Goal: Task Accomplishment & Management: Complete application form

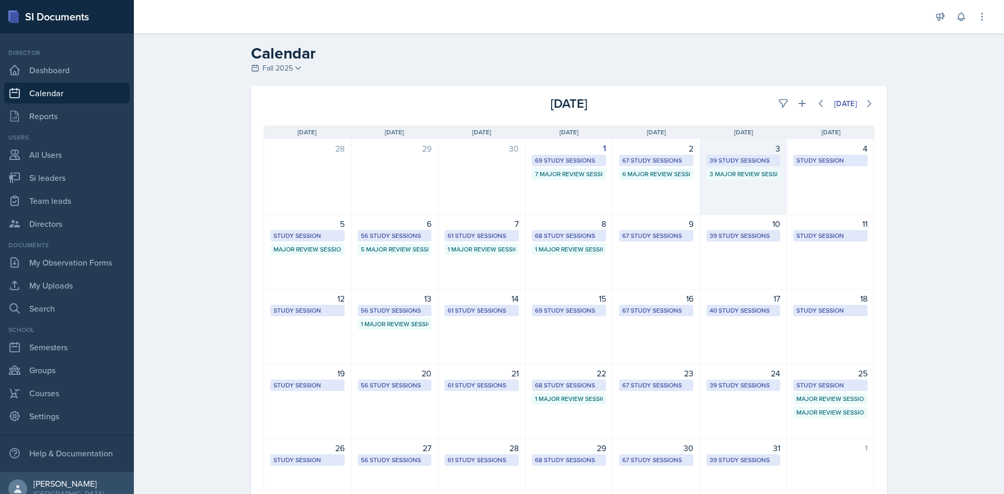
scroll to position [58, 0]
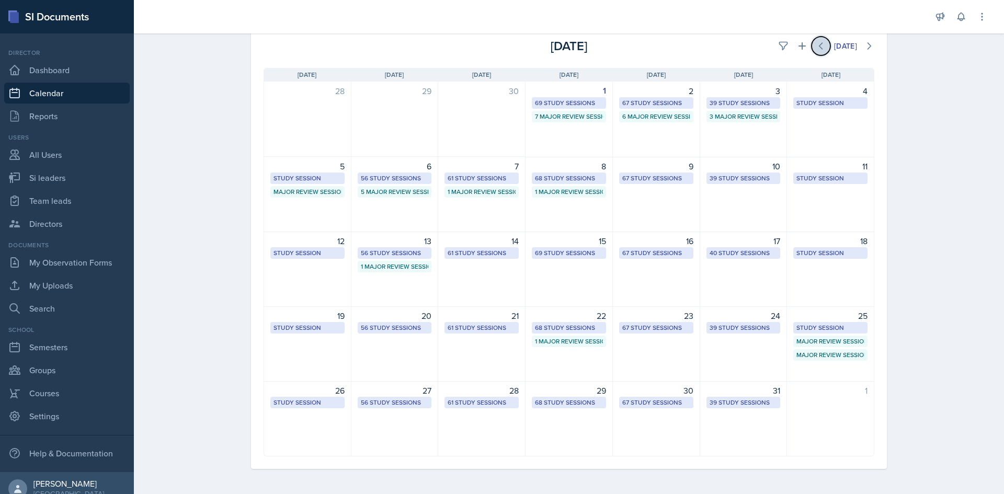
click at [811, 43] on button at bounding box center [820, 46] width 19 height 19
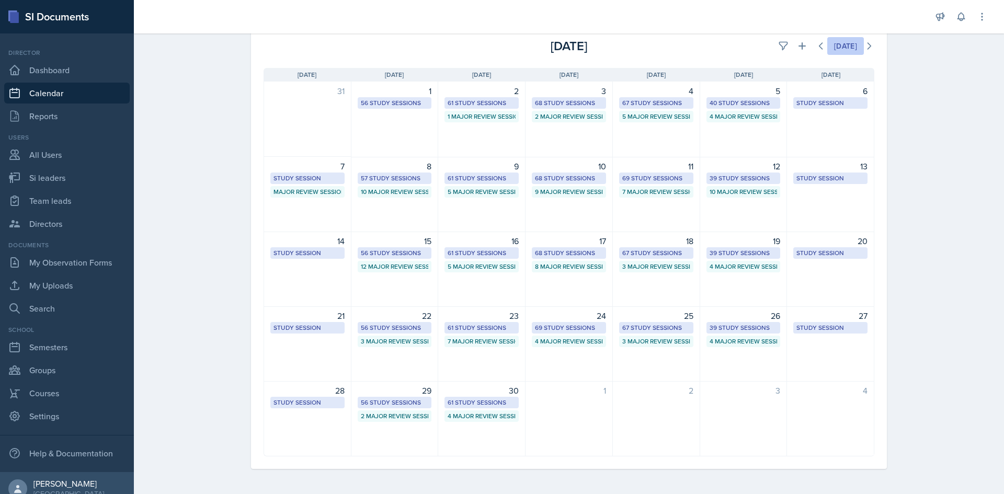
click at [854, 47] on button "[DATE]" at bounding box center [845, 46] width 37 height 18
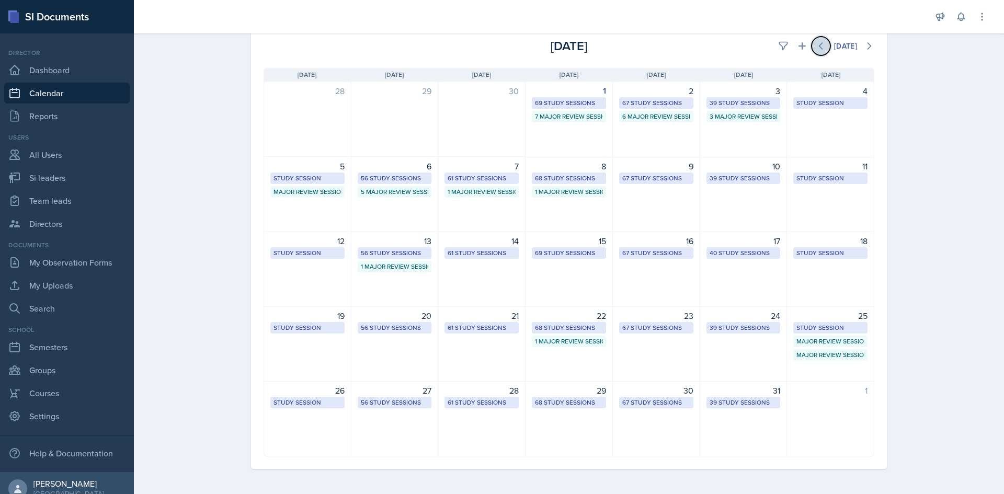
click at [811, 49] on button at bounding box center [820, 46] width 19 height 19
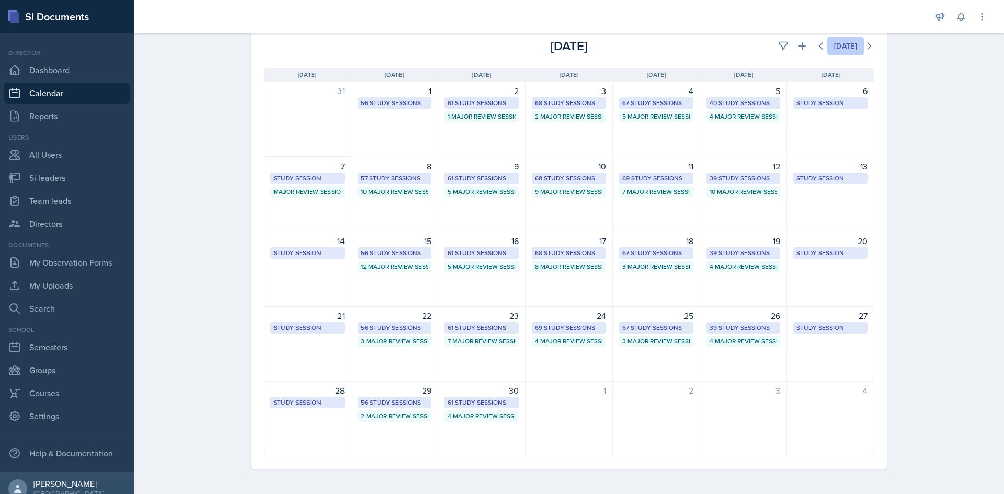
click at [829, 52] on button "[DATE]" at bounding box center [845, 46] width 37 height 18
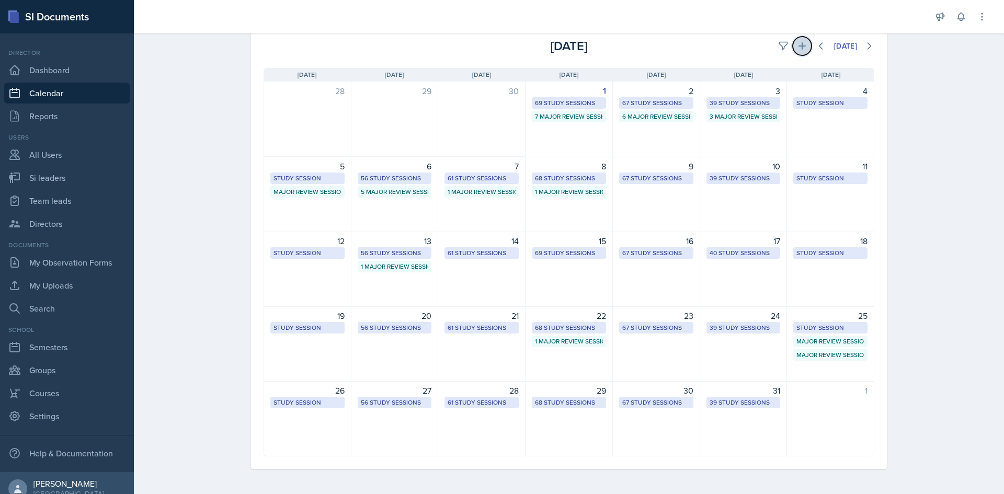
click at [797, 49] on icon at bounding box center [802, 46] width 10 height 10
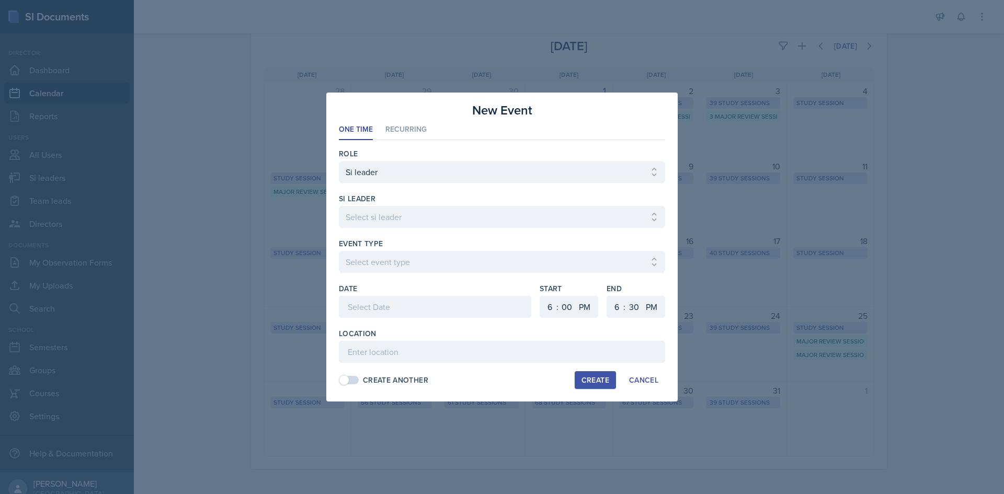
click at [433, 208] on div "si leader Select si leader [PERSON_NAME] [PERSON_NAME] [PERSON_NAME] [PERSON_NA…" at bounding box center [502, 215] width 326 height 45
click at [432, 210] on select "Select si leader [PERSON_NAME] [PERSON_NAME] [PERSON_NAME] [PERSON_NAME] [PERSO…" at bounding box center [502, 217] width 326 height 22
select select "05118c36-c5ec-4ced-a68a-c497eeb98ec7"
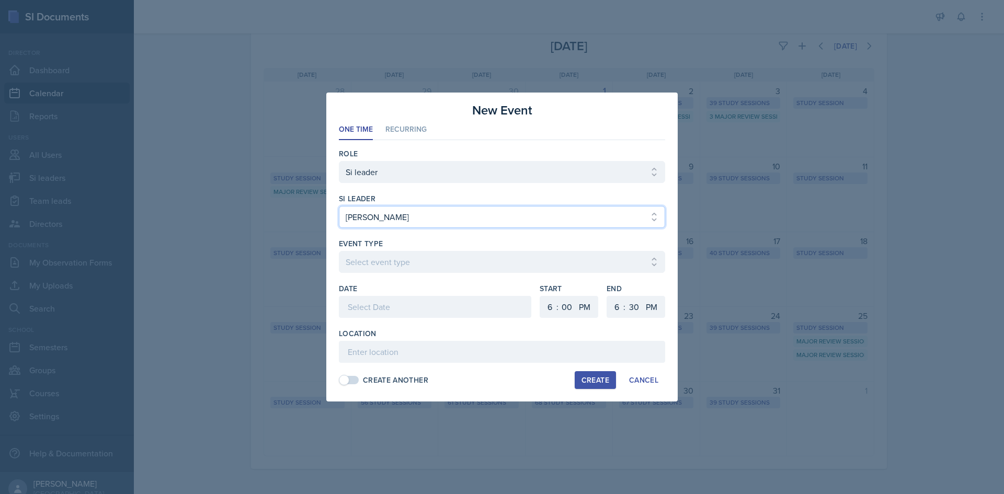
click at [339, 206] on select "Select si leader [PERSON_NAME] [PERSON_NAME] [PERSON_NAME] [PERSON_NAME] [PERSO…" at bounding box center [502, 217] width 326 height 22
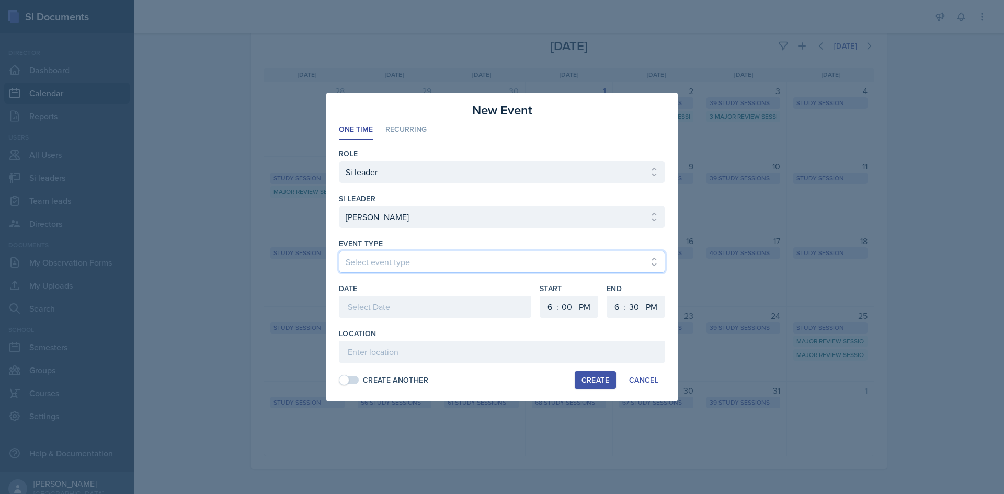
click at [401, 263] on select "Select event type Major Review Session Study Session" at bounding box center [502, 262] width 326 height 22
select select "66bb7cbf-e419-488b-a7ef-f63bc5f9ed04"
click at [339, 251] on select "Select event type Major Review Session Study Session" at bounding box center [502, 262] width 326 height 22
click at [403, 304] on div at bounding box center [435, 307] width 192 height 22
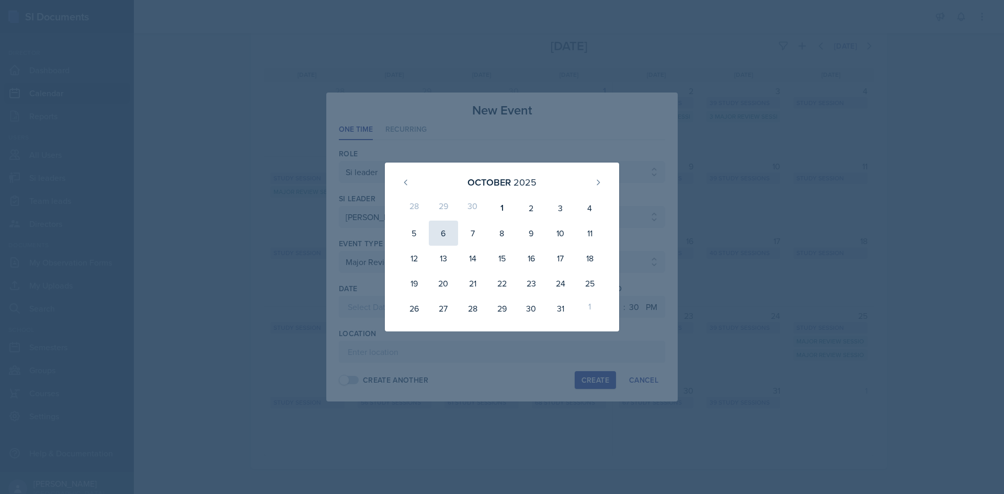
click at [452, 234] on div "6" at bounding box center [443, 233] width 29 height 25
type input "[DATE]"
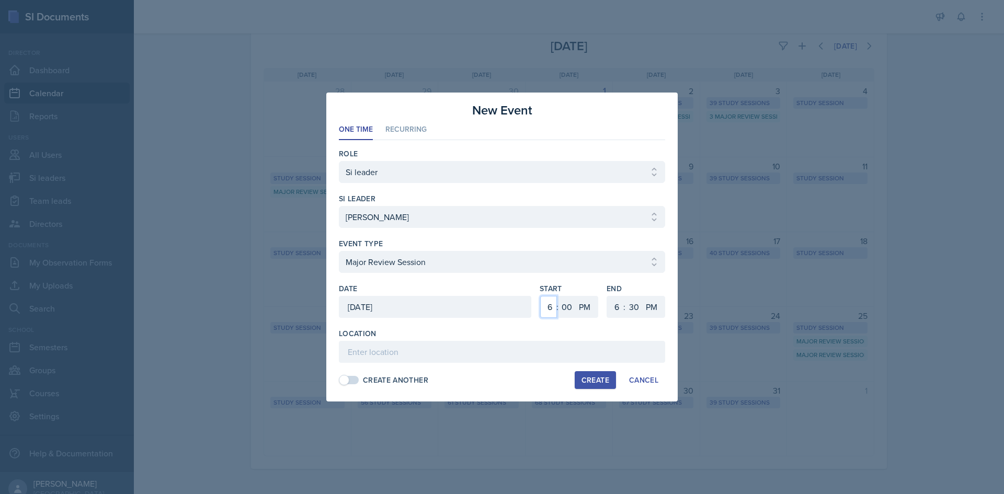
click at [547, 307] on select "1 2 3 4 5 6 7 8 9 10 11 12" at bounding box center [548, 307] width 17 height 22
select select "5"
click at [540, 296] on select "1 2 3 4 5 6 7 8 9 10 11 12" at bounding box center [548, 307] width 17 height 22
click at [510, 360] on input at bounding box center [502, 352] width 326 height 22
paste input "[GEOGRAPHIC_DATA] 2031"
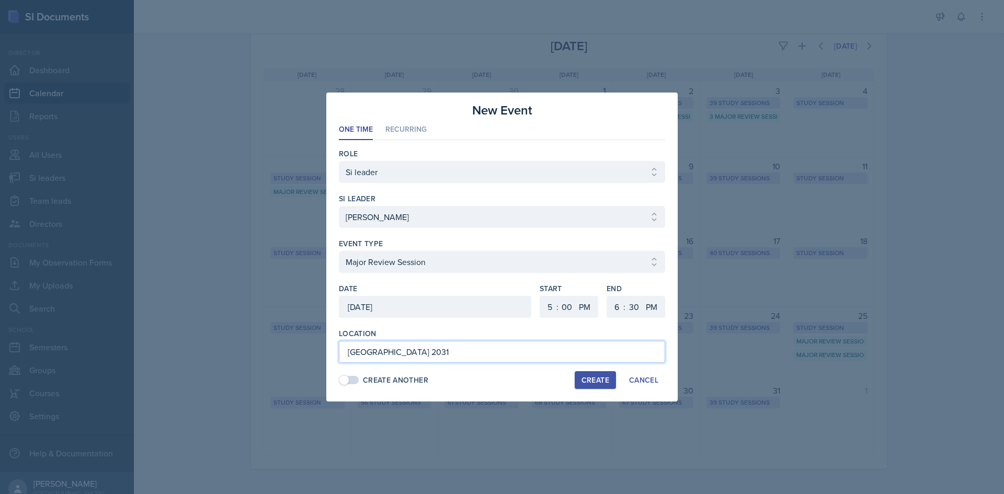
type input "[GEOGRAPHIC_DATA] 2031"
click at [603, 378] on div "Create" at bounding box center [595, 380] width 28 height 8
select select
select select "6"
